Goal: Transaction & Acquisition: Book appointment/travel/reservation

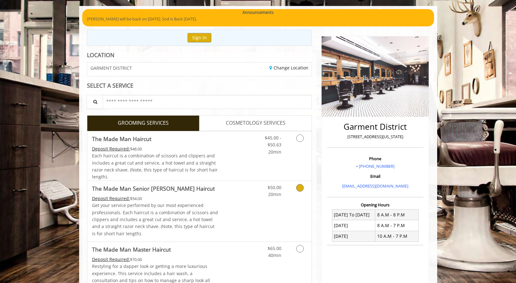
click at [299, 187] on icon "Grooming services" at bounding box center [300, 188] width 8 height 8
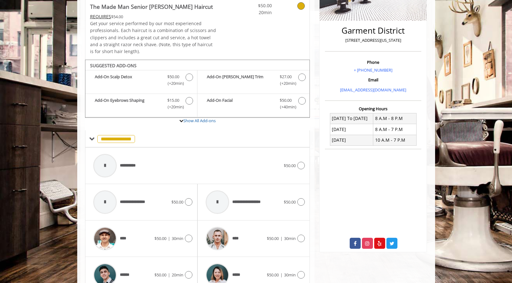
scroll to position [171, 0]
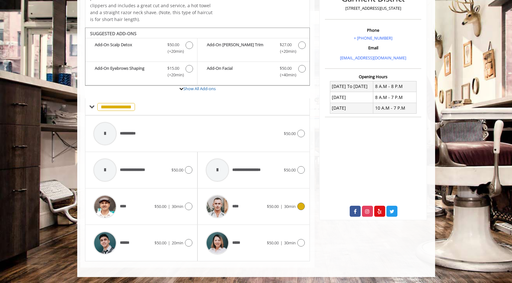
click at [225, 206] on img at bounding box center [218, 207] width 24 height 24
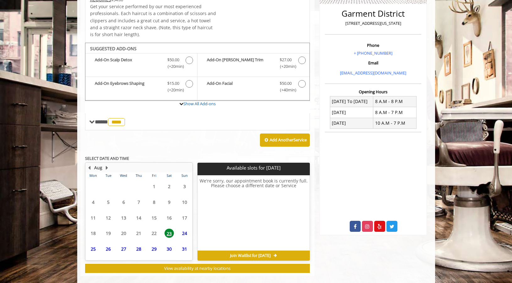
scroll to position [165, 0]
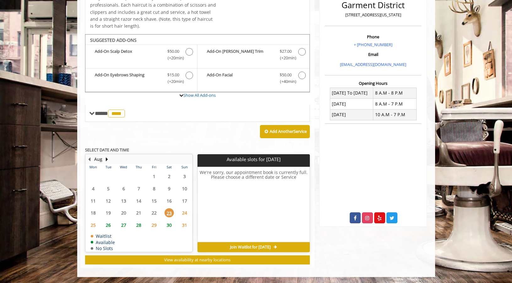
click at [108, 224] on span "26" at bounding box center [108, 224] width 9 height 9
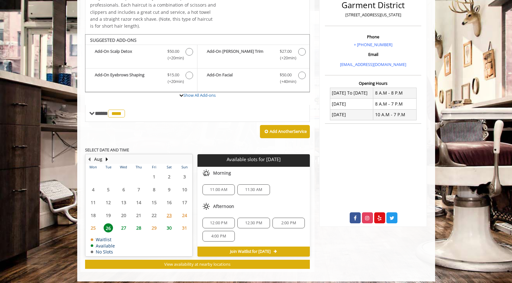
click at [293, 220] on span "2:00 PM" at bounding box center [288, 222] width 15 height 5
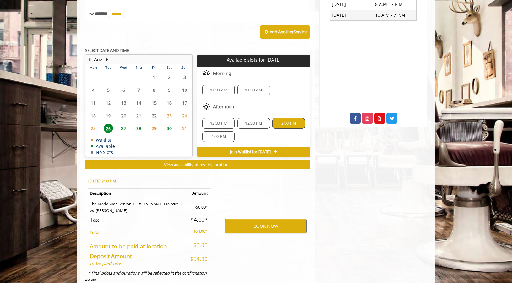
scroll to position [283, 0]
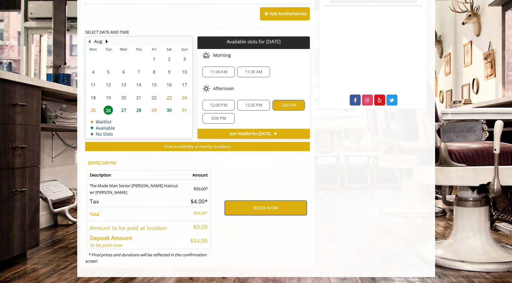
click at [262, 209] on button "BOOK NOW" at bounding box center [266, 208] width 82 height 14
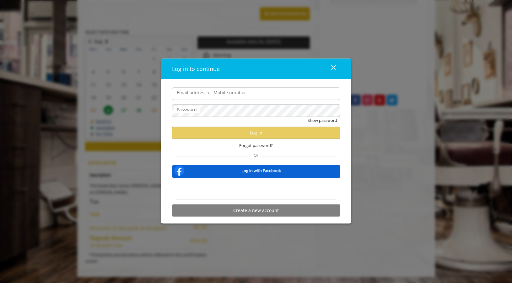
type input "**********"
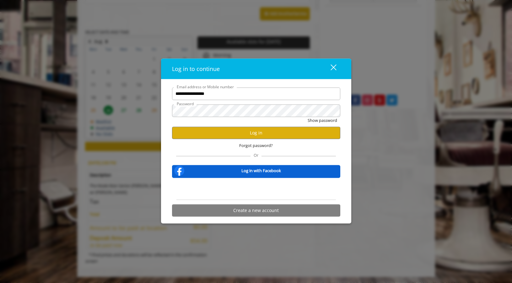
scroll to position [0, 0]
click at [256, 133] on button "Log in" at bounding box center [256, 133] width 168 height 12
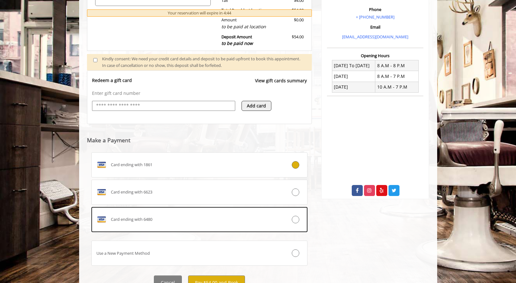
scroll to position [221, 0]
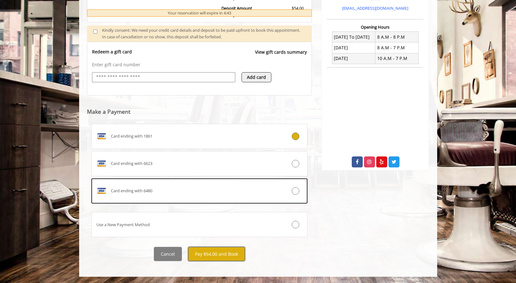
click at [212, 256] on button "Pay $54.00 and Book" at bounding box center [216, 254] width 57 height 14
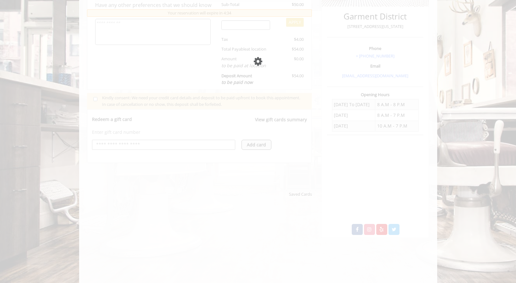
scroll to position [156, 0]
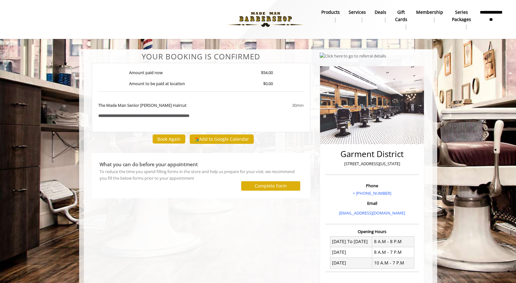
click at [249, 116] on div "**********" at bounding box center [201, 116] width 215 height 7
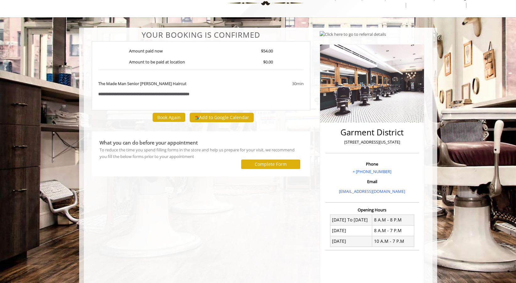
scroll to position [19, 0]
